Goal: Book appointment/travel/reservation

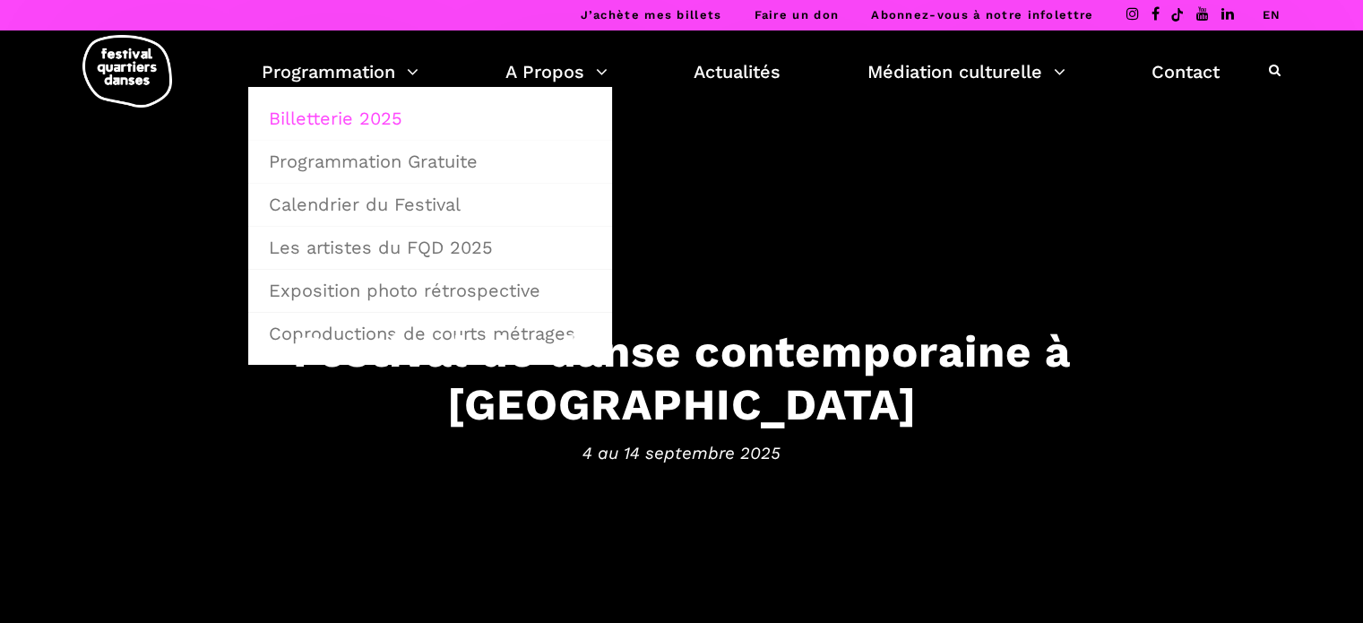
click at [326, 114] on link "Billetterie 2025" at bounding box center [430, 118] width 344 height 41
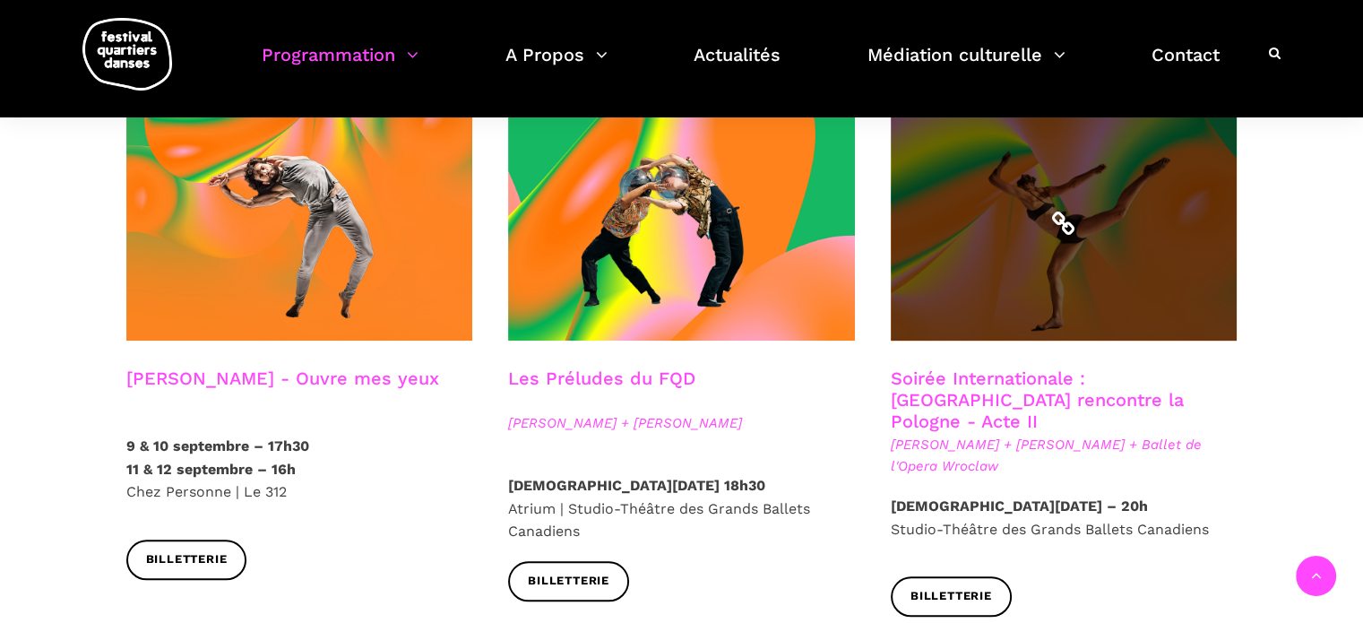
scroll to position [1434, 0]
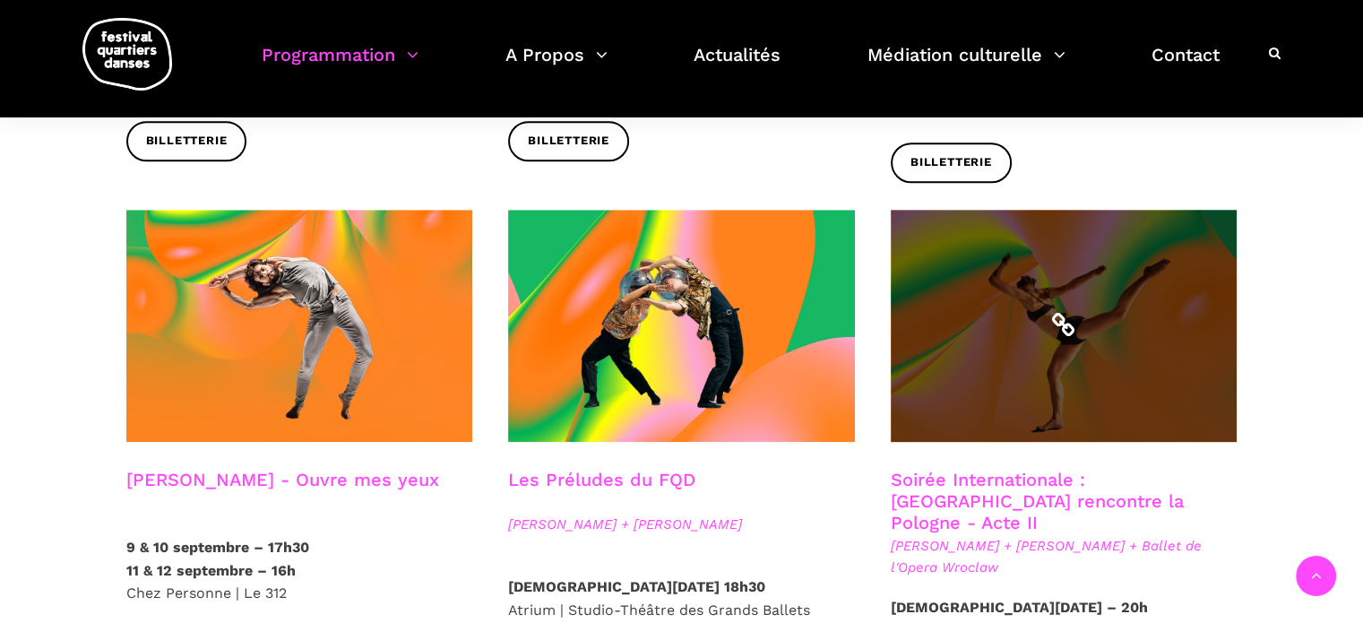
click at [940, 380] on span at bounding box center [1064, 326] width 347 height 232
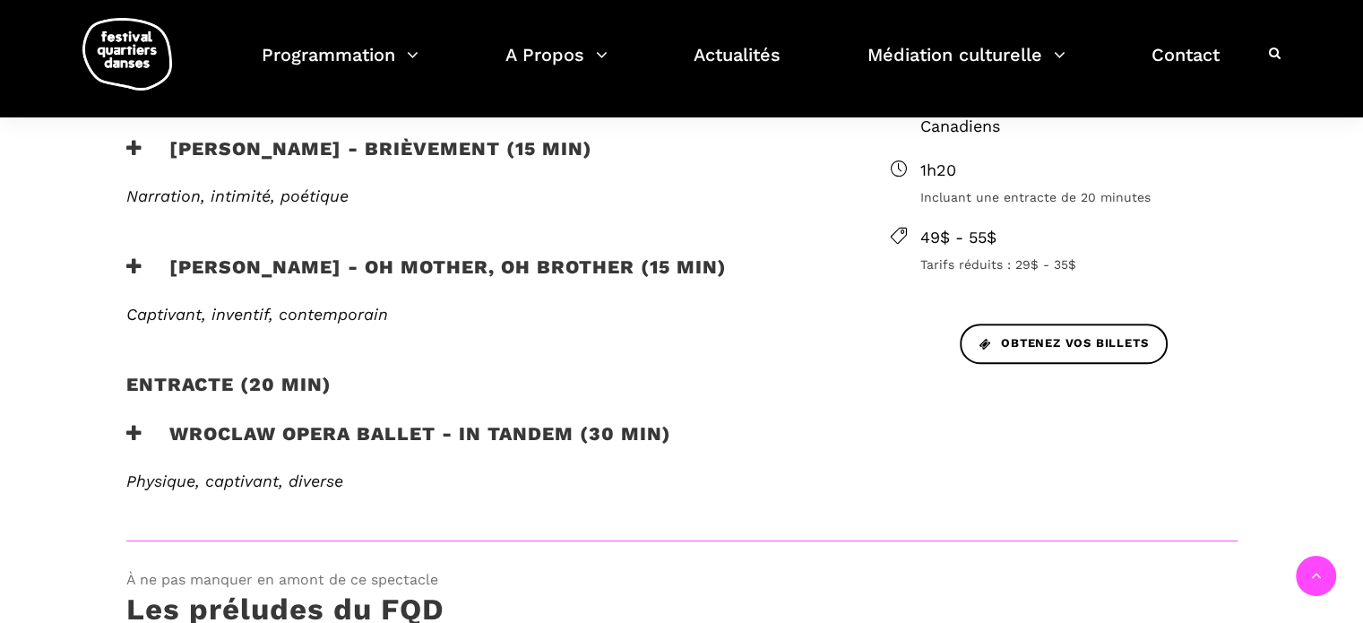
scroll to position [717, 0]
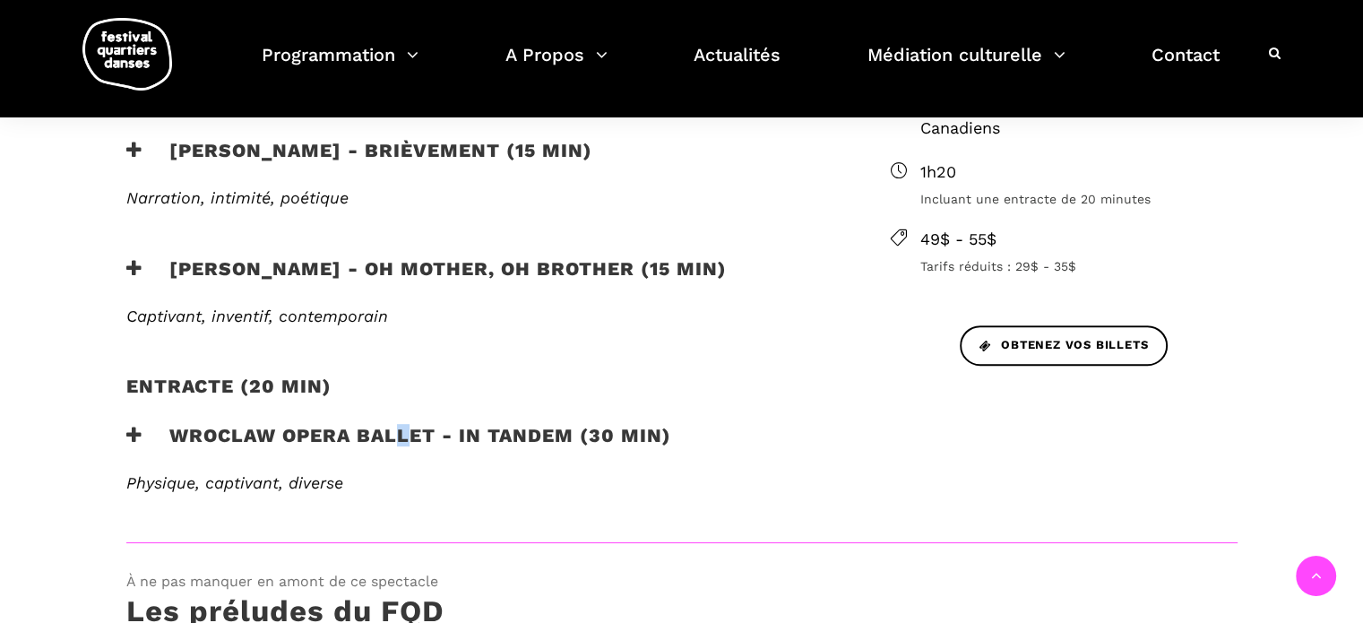
click at [402, 437] on h3 "Wroclaw Opera Ballet - In Tandem (30 min)" at bounding box center [398, 446] width 545 height 45
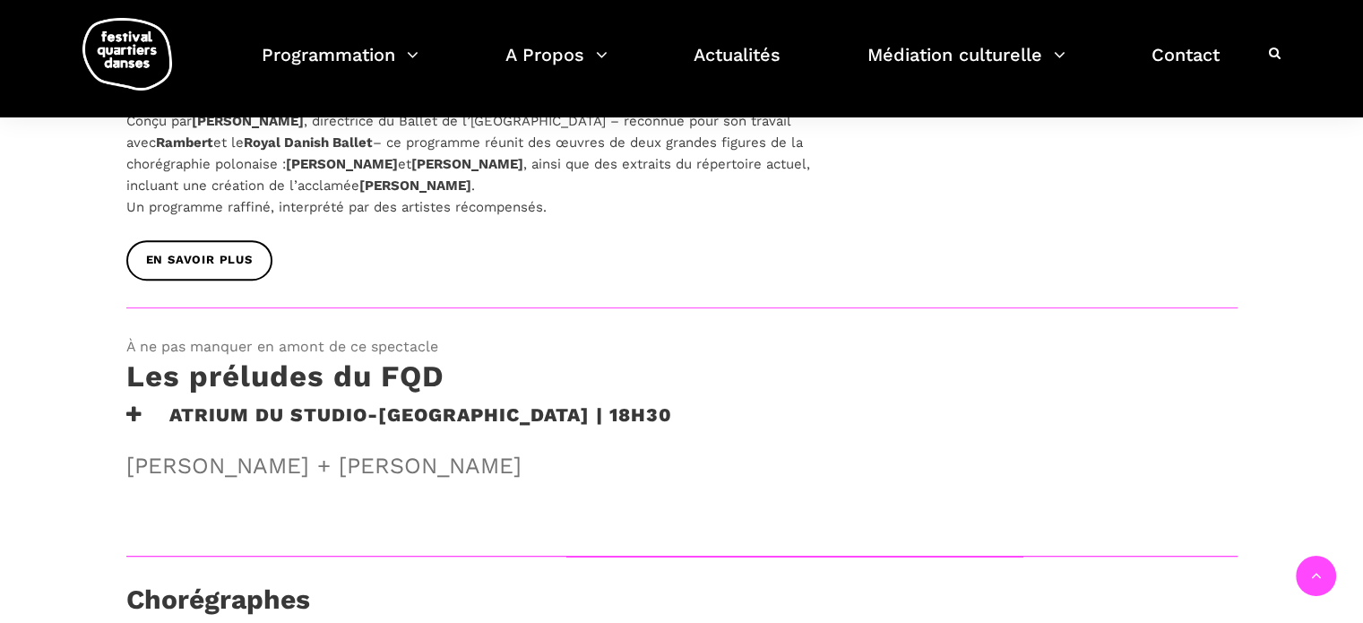
scroll to position [1165, 0]
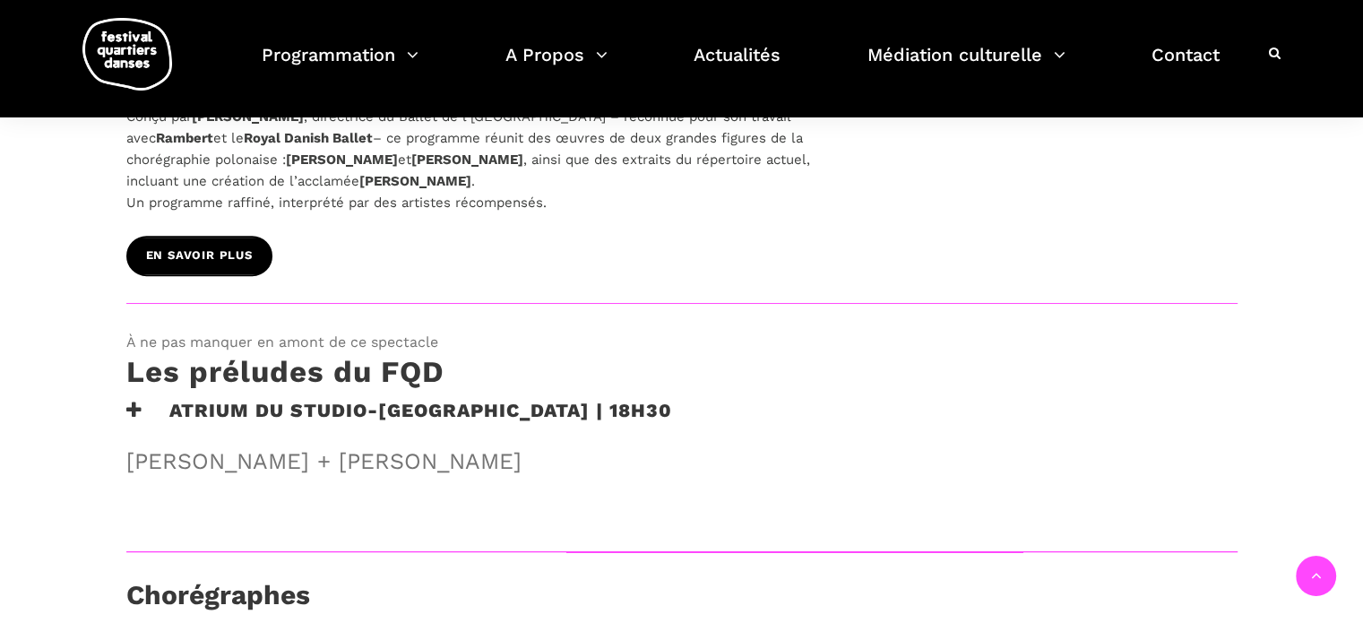
click at [192, 241] on link "EN SAVOIR PLUS" at bounding box center [199, 256] width 146 height 40
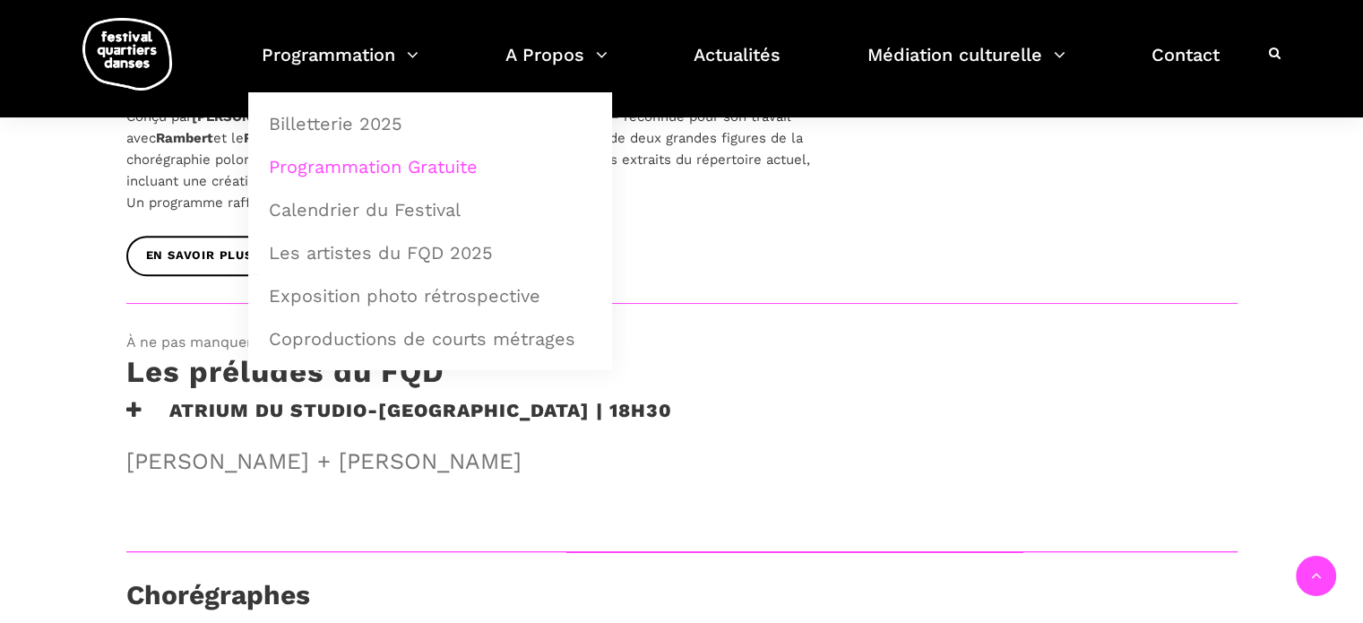
click at [325, 160] on link "Programmation Gratuite" at bounding box center [430, 166] width 344 height 41
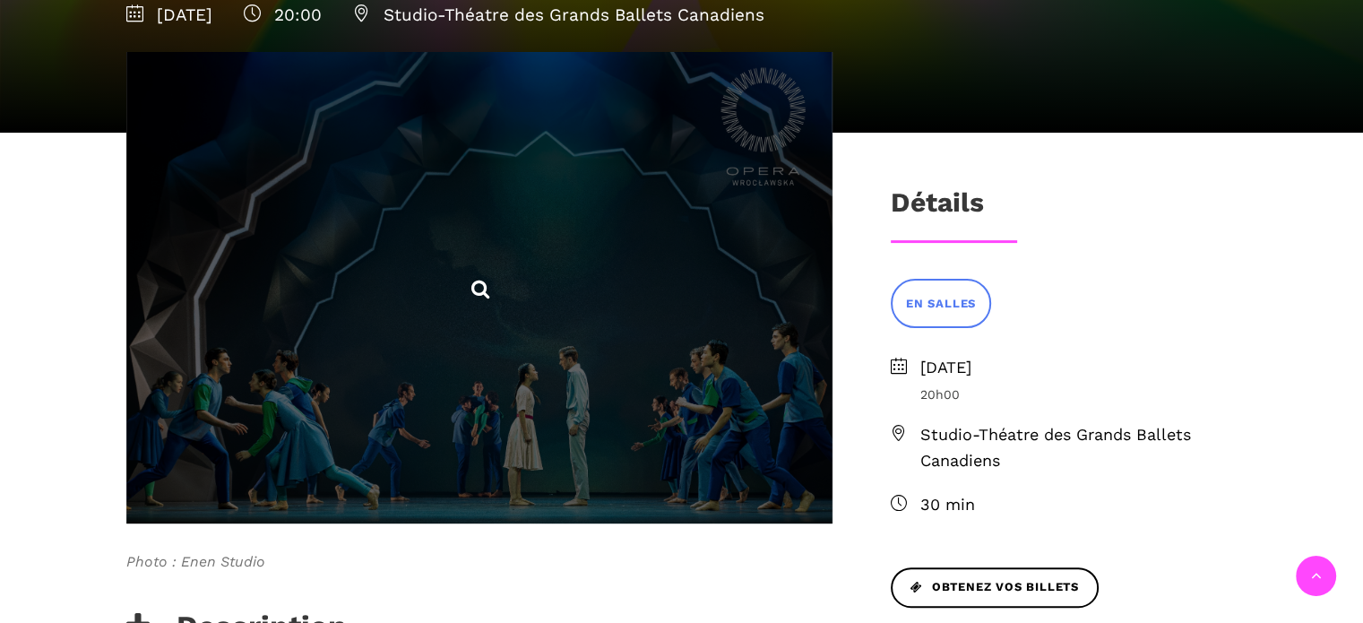
scroll to position [448, 0]
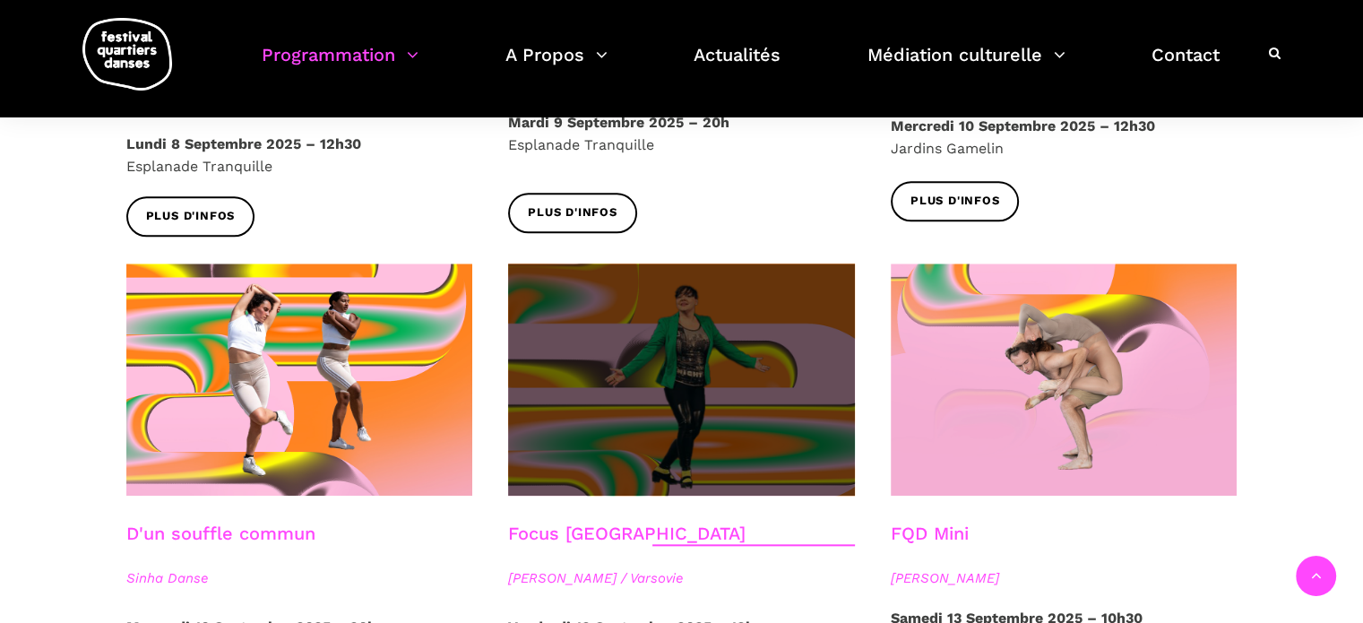
scroll to position [1972, 0]
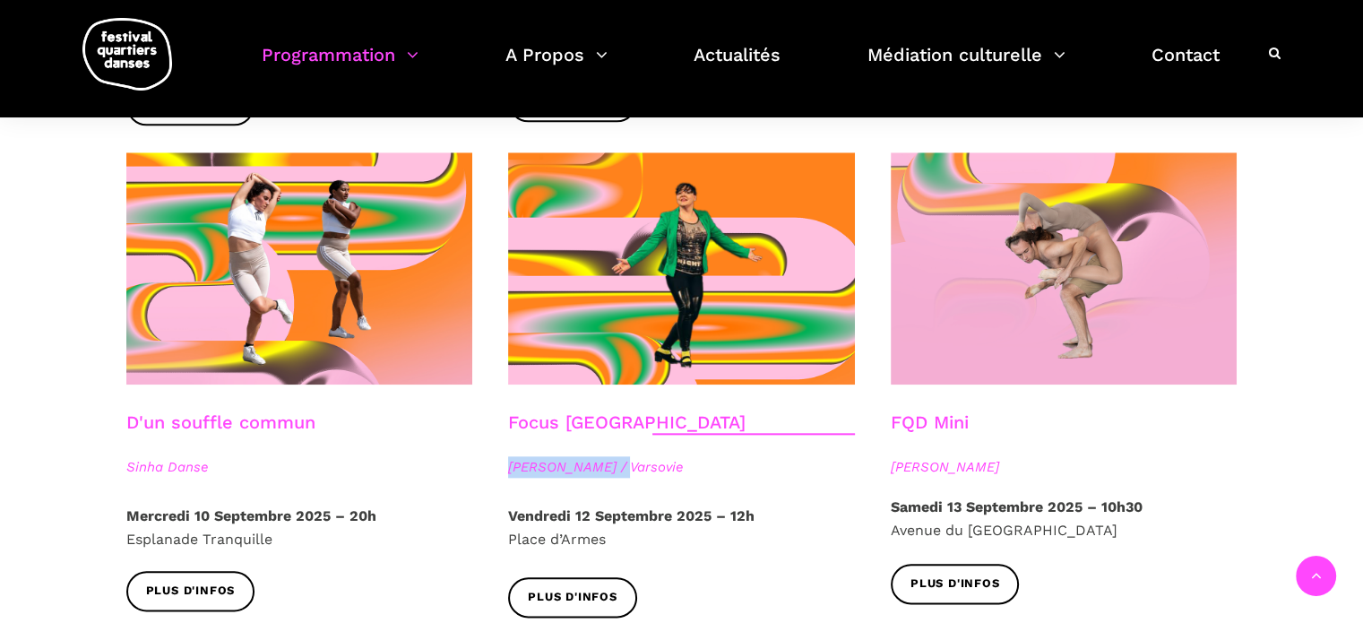
drag, startPoint x: 629, startPoint y: 439, endPoint x: 512, endPoint y: 451, distance: 118.0
click at [512, 451] on div "Focus Pologne [PERSON_NAME] / [GEOGRAPHIC_DATA]" at bounding box center [681, 457] width 383 height 93
copy span "[PERSON_NAME]"
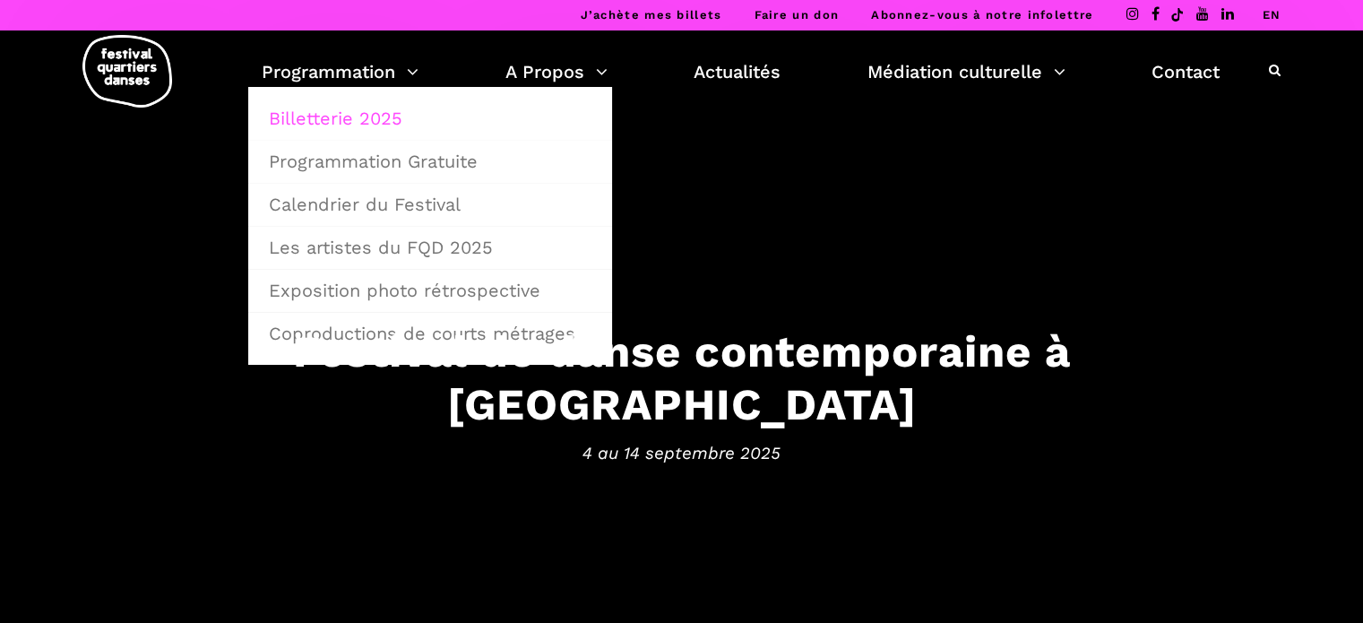
click at [359, 117] on link "Billetterie 2025" at bounding box center [430, 118] width 344 height 41
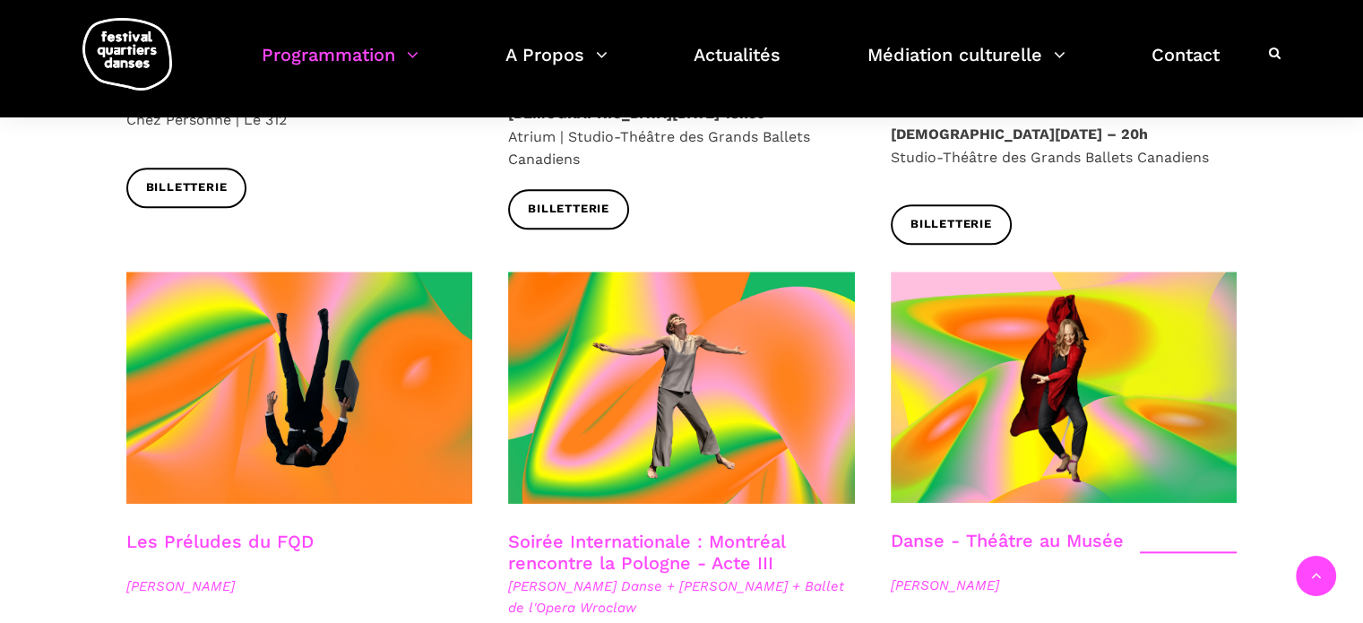
scroll to position [2062, 0]
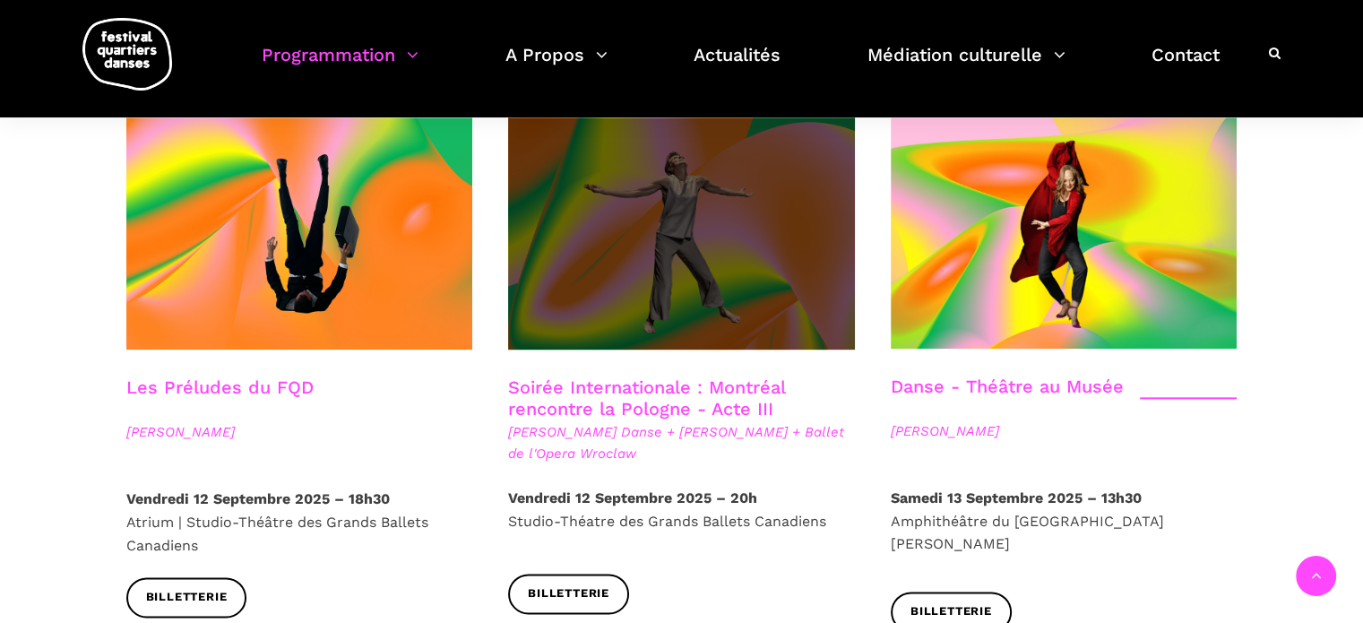
click at [702, 264] on span at bounding box center [681, 233] width 347 height 232
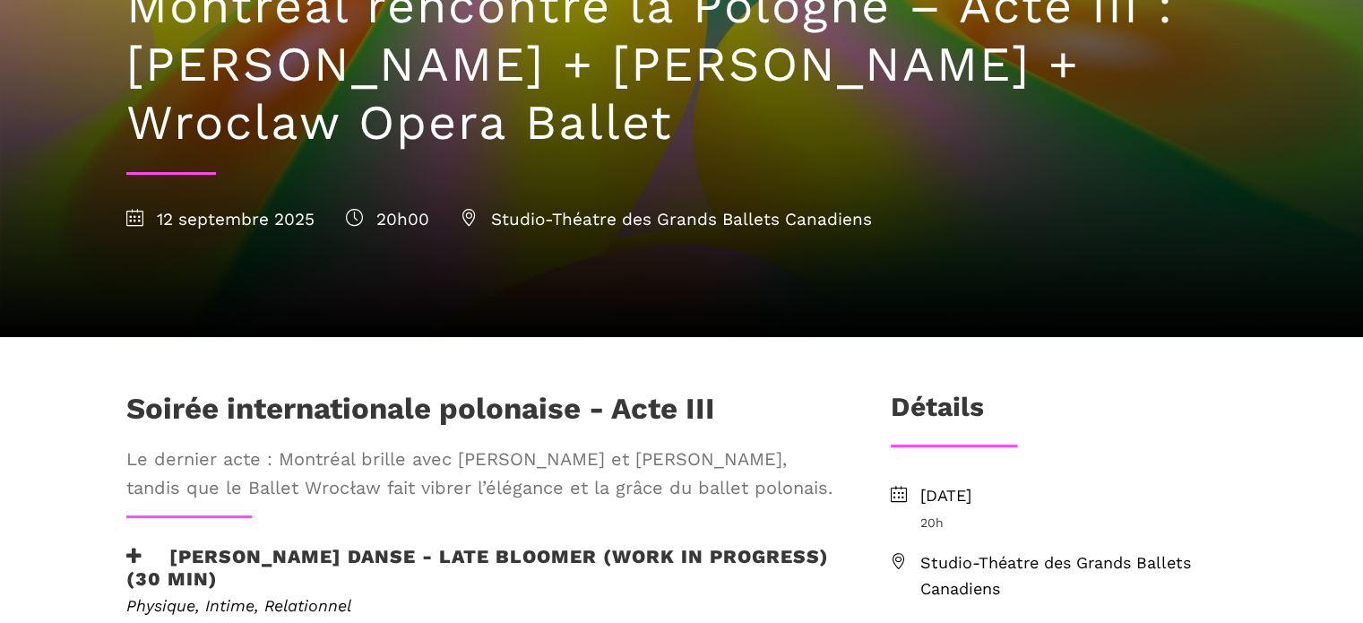
scroll to position [538, 0]
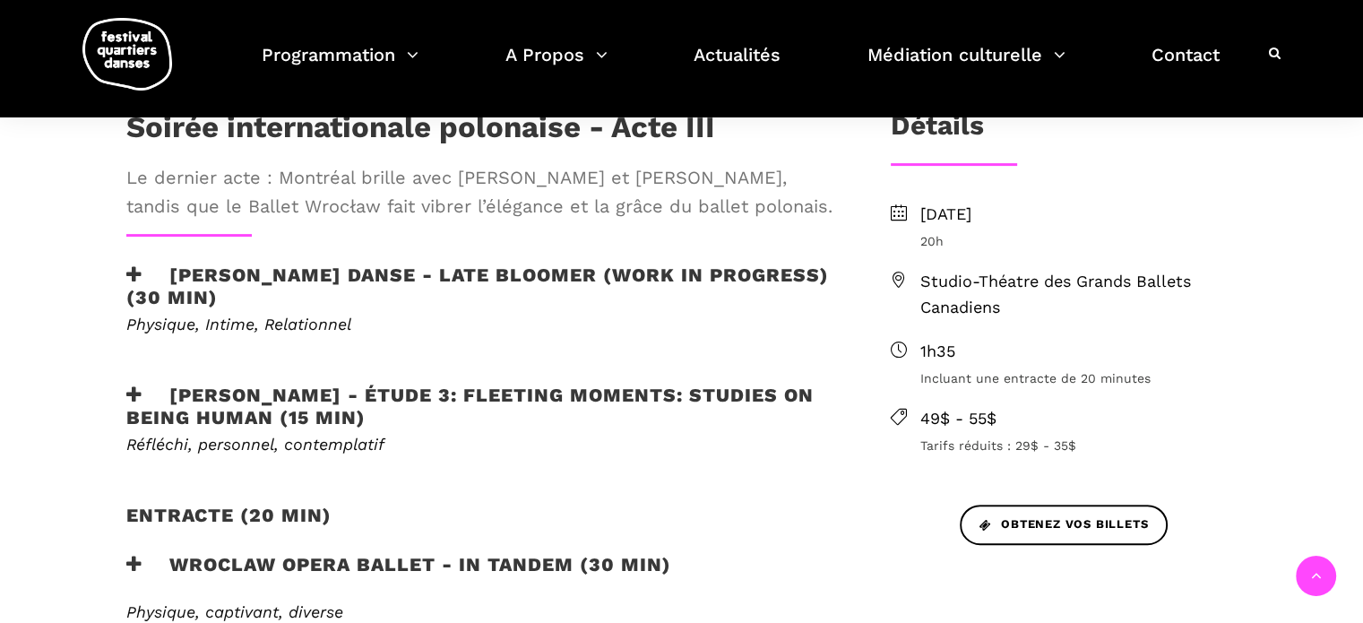
click at [674, 272] on h3 "Hélène Simoneau Danse - Late bloomer (work in progress) (30 min)" at bounding box center [479, 286] width 706 height 45
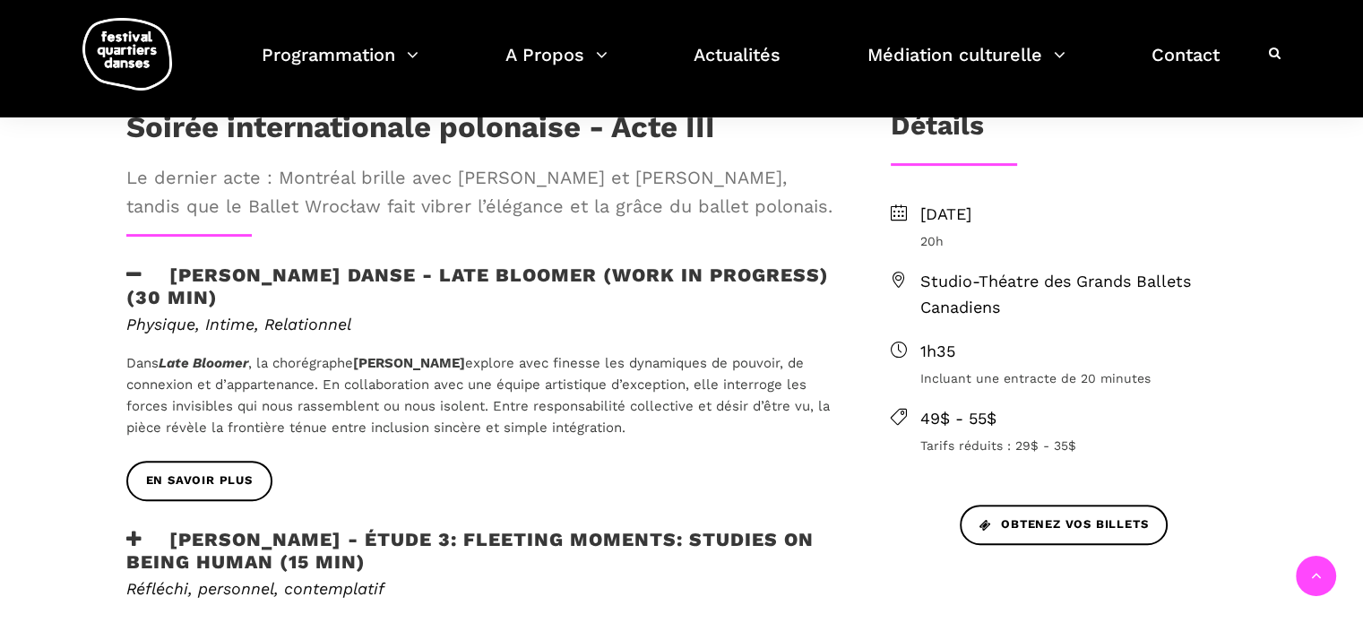
click at [674, 272] on h3 "Hélène Simoneau Danse - Late bloomer (work in progress) (30 min)" at bounding box center [479, 286] width 706 height 45
